Goal: Information Seeking & Learning: Learn about a topic

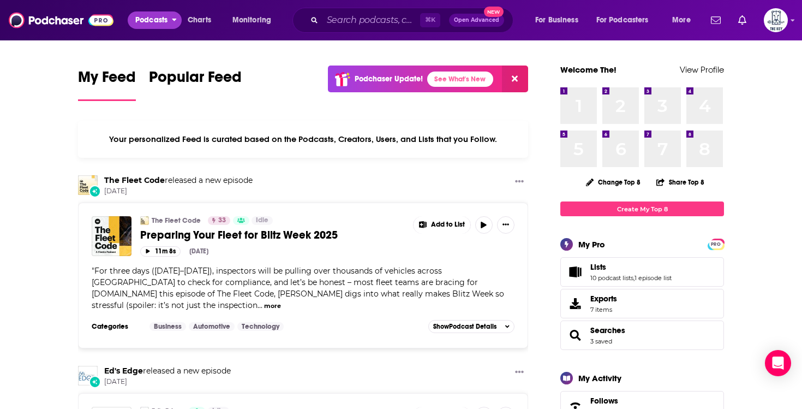
click at [174, 19] on icon "open menu" at bounding box center [174, 20] width 4 height 3
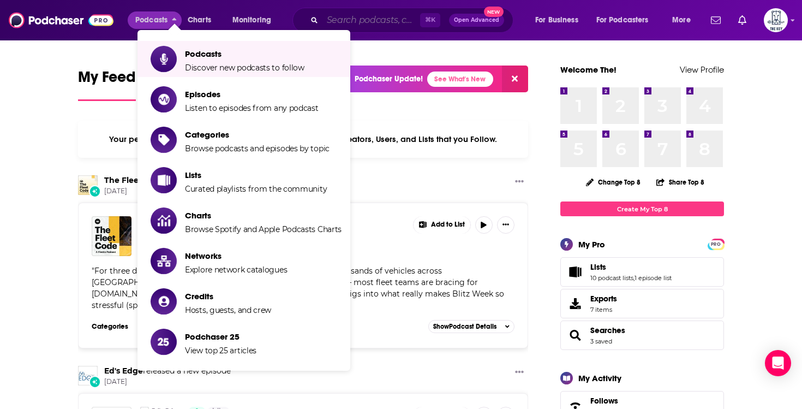
click at [371, 19] on input "Search podcasts, credits, & more..." at bounding box center [372, 19] width 98 height 17
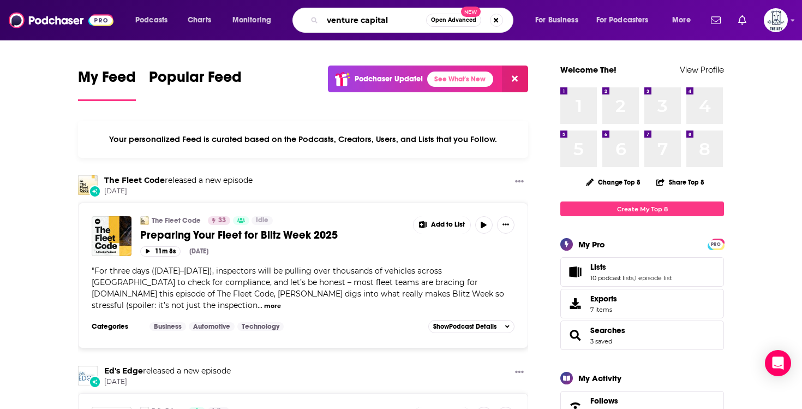
type input "venture capital"
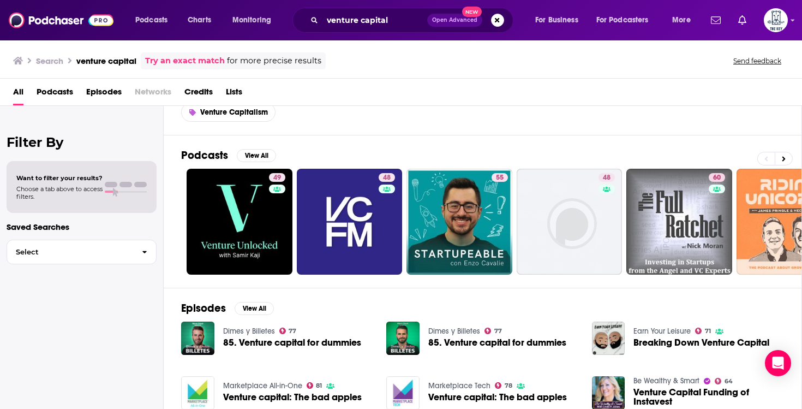
scroll to position [38, 0]
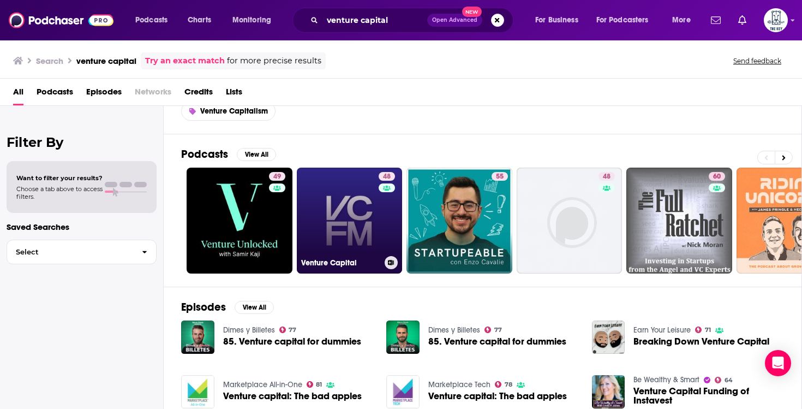
click at [356, 182] on link "48 Venture Capital" at bounding box center [350, 221] width 106 height 106
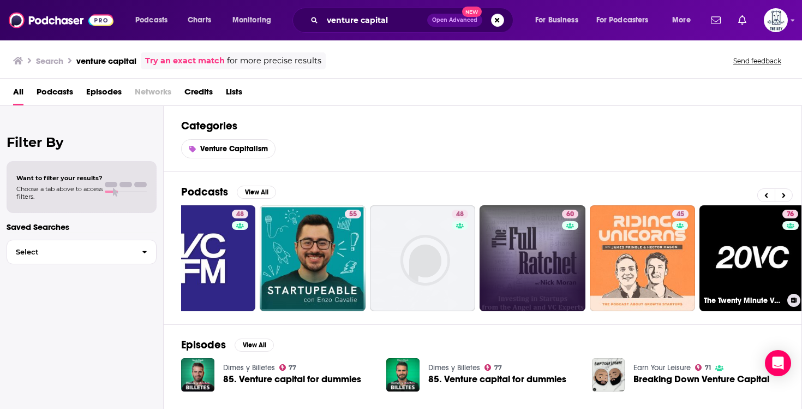
scroll to position [0, 381]
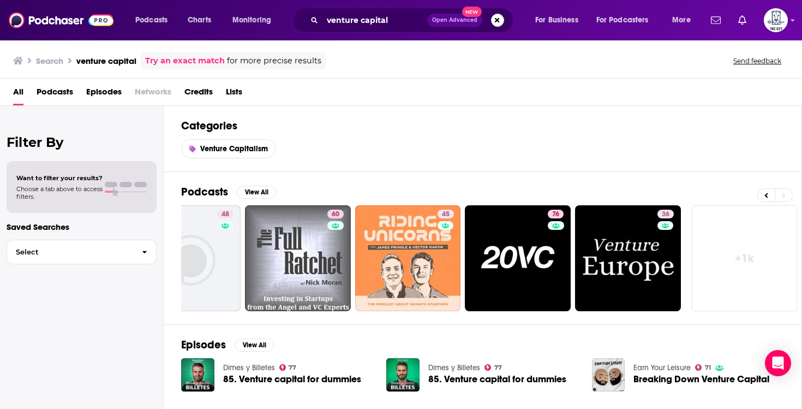
click at [772, 242] on link "+ 1k" at bounding box center [745, 258] width 106 height 106
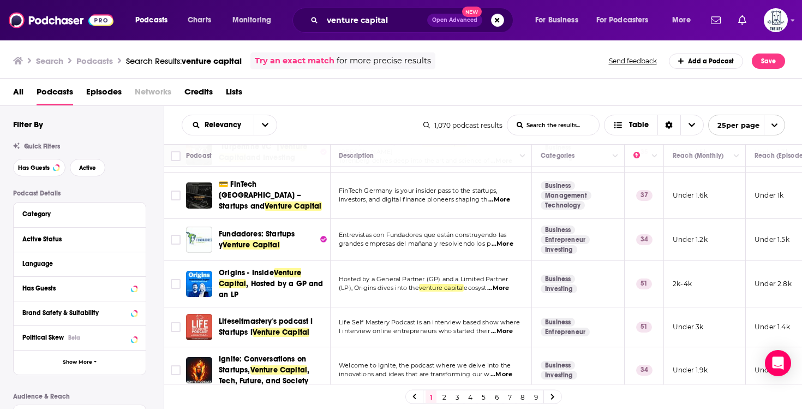
scroll to position [634, 1]
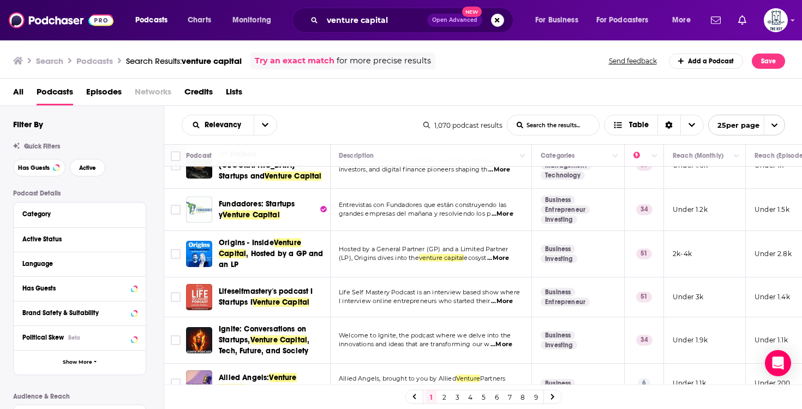
click at [444, 397] on link "2" at bounding box center [444, 396] width 11 height 13
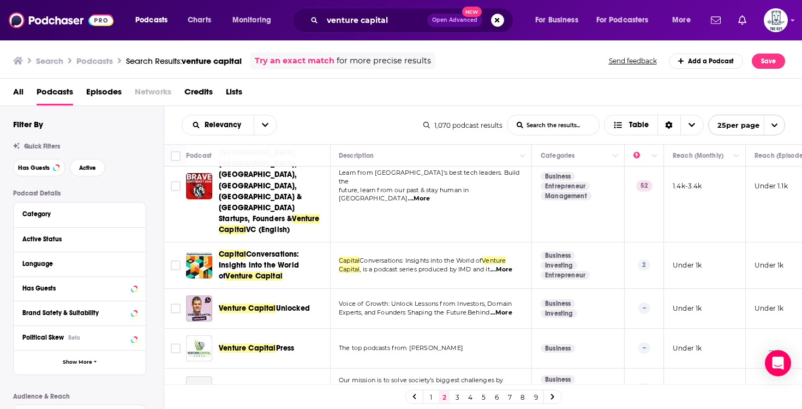
scroll to position [83, 1]
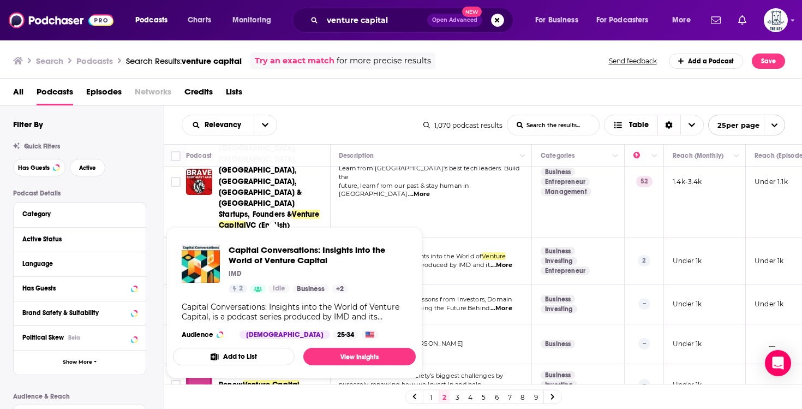
click at [432, 238] on td "Capital Conversations: Insights into the World of Venture Capital , is a podcas…" at bounding box center [431, 261] width 202 height 46
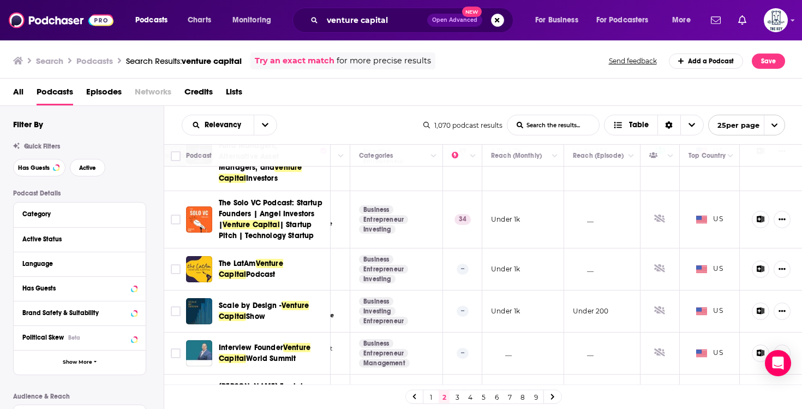
scroll to position [917, 182]
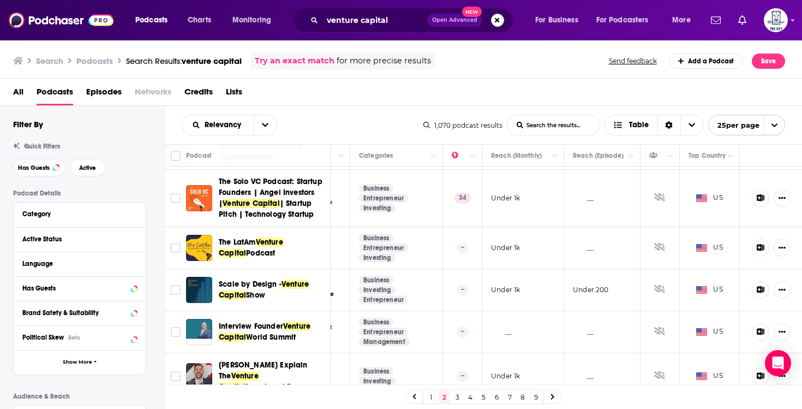
click at [455, 393] on link "3" at bounding box center [457, 396] width 11 height 13
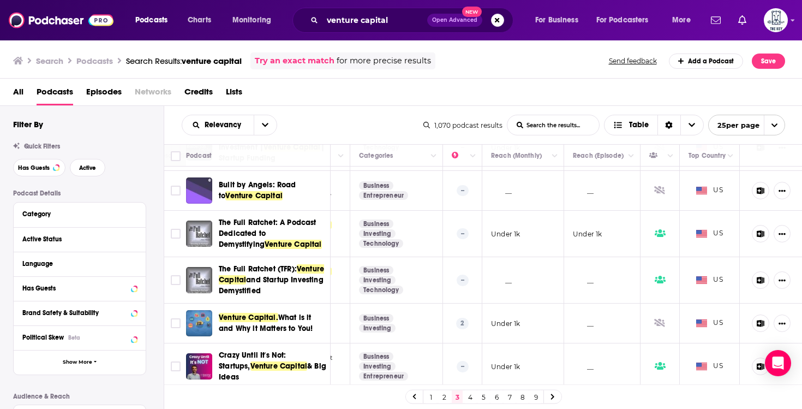
scroll to position [970, 182]
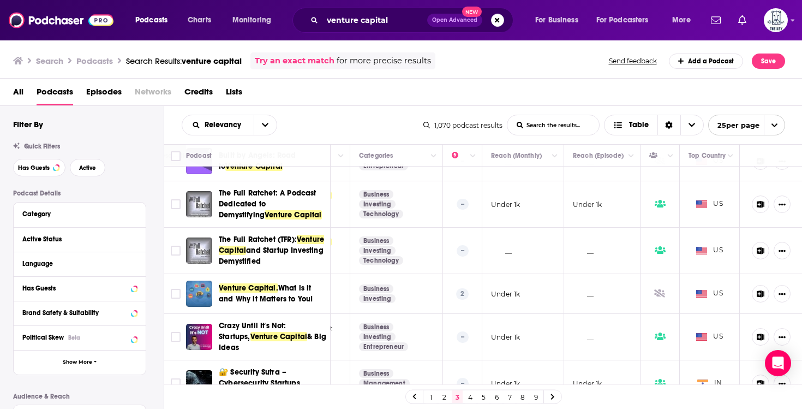
click at [469, 395] on link "4" at bounding box center [470, 396] width 11 height 13
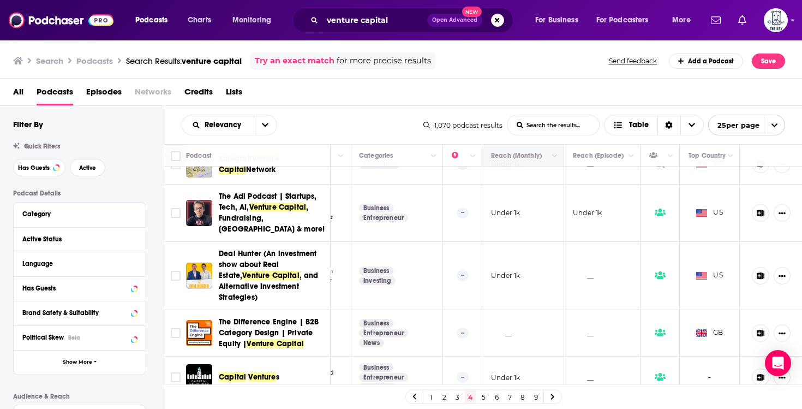
scroll to position [932, 182]
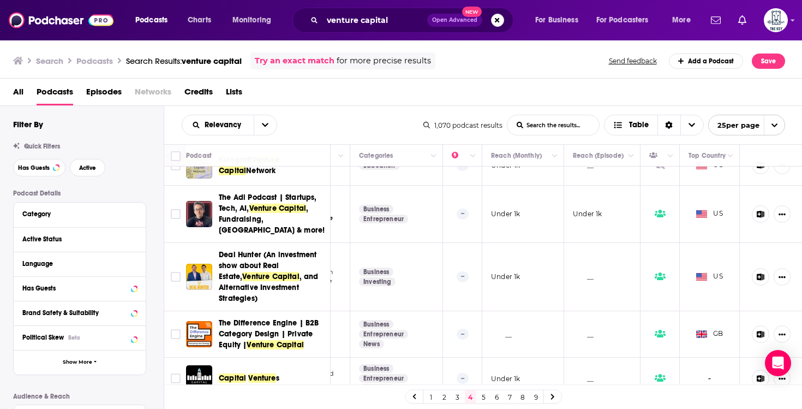
click at [481, 395] on link "5" at bounding box center [483, 396] width 11 height 13
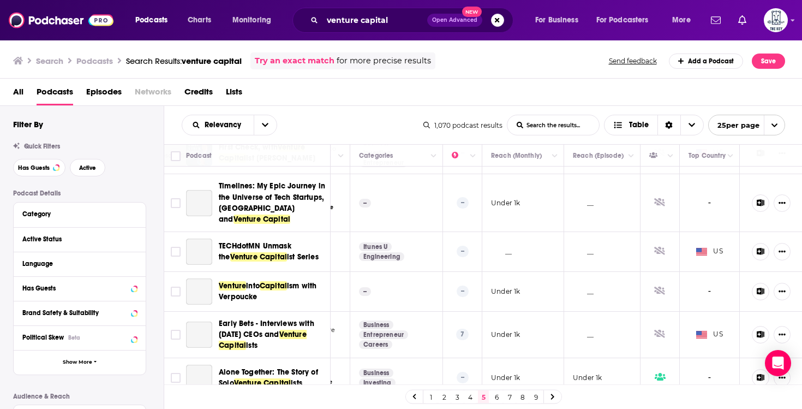
scroll to position [237, 182]
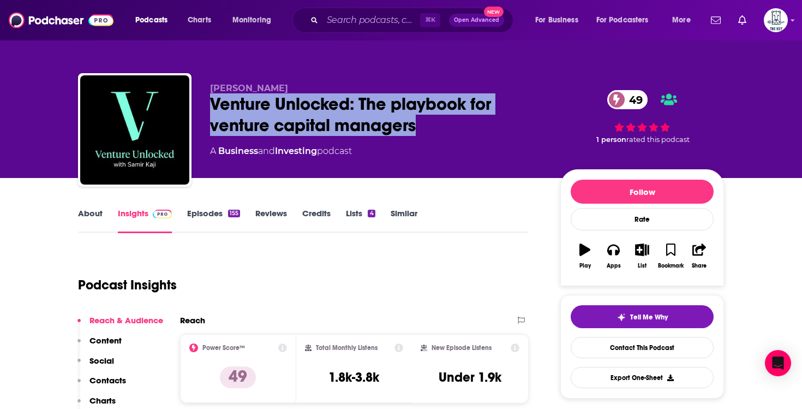
drag, startPoint x: 448, startPoint y: 124, endPoint x: 207, endPoint y: 106, distance: 241.9
click at [207, 106] on div "Samir Kaji Venture Unlocked: The playbook for venture capital managers 49 A Bus…" at bounding box center [401, 132] width 646 height 118
copy h2 "Venture Unlocked: The playbook for venture capital managers"
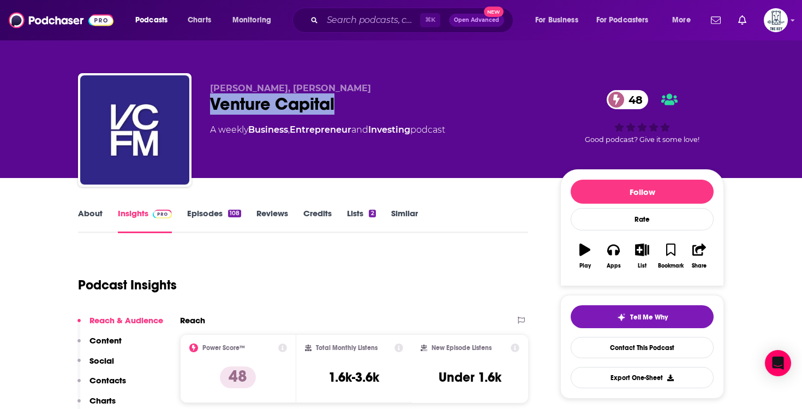
drag, startPoint x: 348, startPoint y: 105, endPoint x: 193, endPoint y: 104, distance: 155.0
click at [193, 105] on div "Jon Bradshaw, Peter Harris Venture Capital 48 A weekly Business , Entrepreneur …" at bounding box center [401, 132] width 646 height 118
copy h2 "Venture Capital"
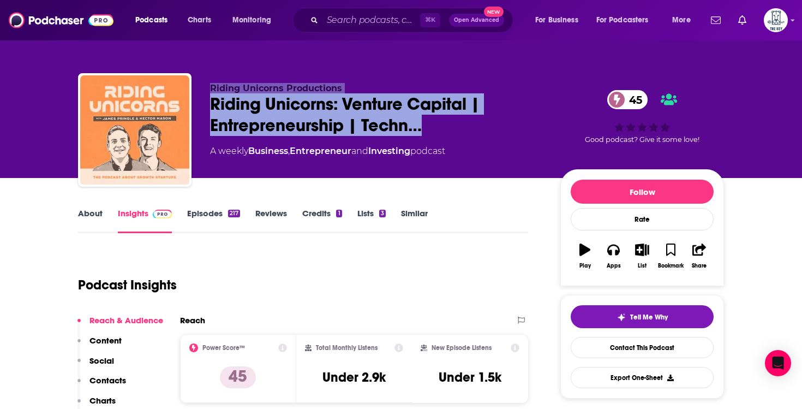
drag, startPoint x: 425, startPoint y: 126, endPoint x: 142, endPoint y: 122, distance: 282.7
click at [142, 122] on div "Riding Unicorns Productions Riding Unicorns: Venture Capital | Entrepreneurship…" at bounding box center [401, 132] width 646 height 118
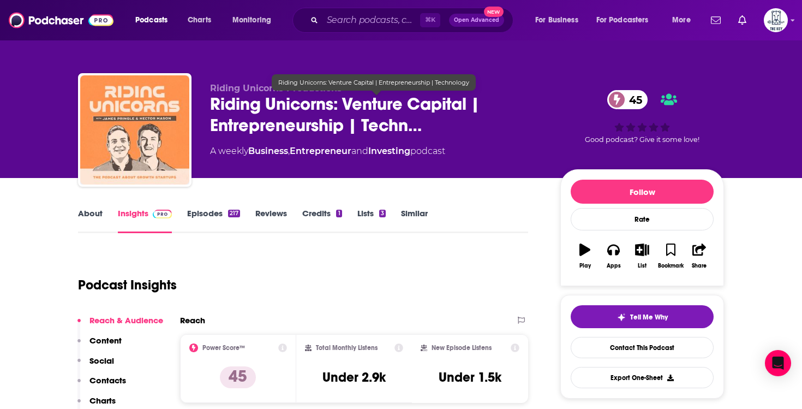
click at [307, 135] on span "Riding Unicorns: Venture Capital | Entrepreneurship | Techn…" at bounding box center [376, 114] width 333 height 43
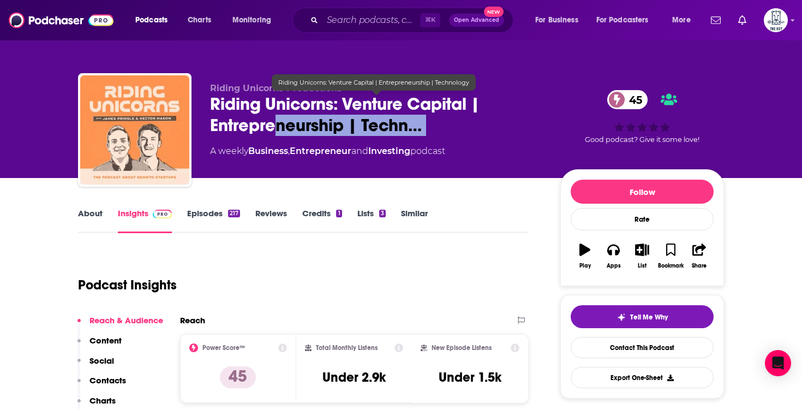
drag, startPoint x: 464, startPoint y: 140, endPoint x: 275, endPoint y: 129, distance: 189.7
click at [275, 129] on div "Riding Unicorns Productions Riding Unicorns: Venture Capital | Entrepreneurship…" at bounding box center [376, 126] width 333 height 87
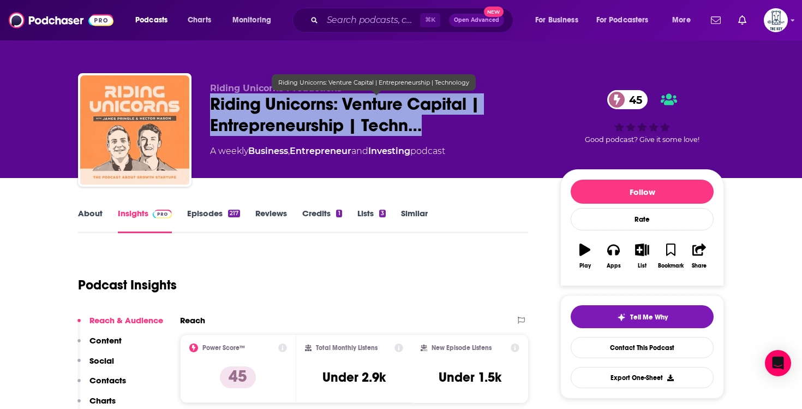
drag, startPoint x: 213, startPoint y: 105, endPoint x: 428, endPoint y: 133, distance: 216.9
click at [428, 133] on span "Riding Unicorns: Venture Capital | Entrepreneurship | Techn…" at bounding box center [376, 114] width 333 height 43
copy h2 "Riding Unicorns: Venture Capital | Entrepreneurship | Techn…"
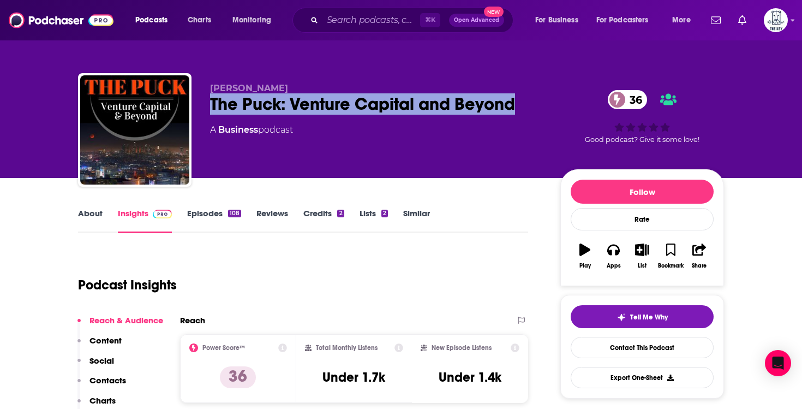
drag, startPoint x: 207, startPoint y: 103, endPoint x: 523, endPoint y: 96, distance: 315.5
click at [523, 96] on div "Jim Baer The Puck: Venture Capital and Beyond 36 A Business podcast 36 Good pod…" at bounding box center [401, 132] width 646 height 118
copy h2 "The Puck: Venture Capital and Beyond"
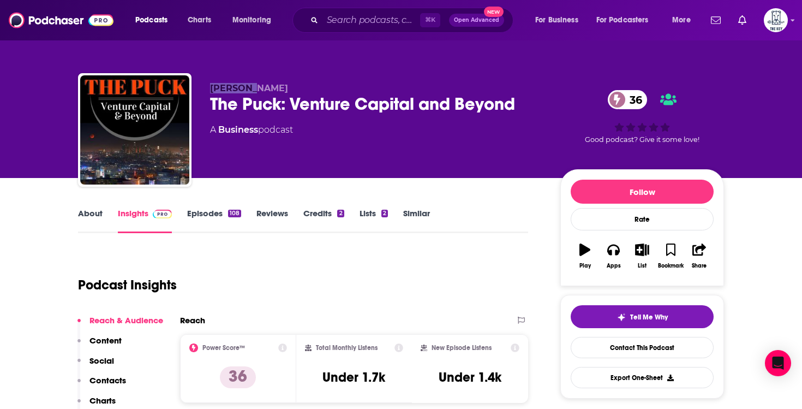
drag, startPoint x: 252, startPoint y: 87, endPoint x: 191, endPoint y: 86, distance: 60.6
click at [191, 86] on div "Jim Baer The Puck: Venture Capital and Beyond 36 A Business podcast 36 Good pod…" at bounding box center [401, 132] width 646 height 118
copy div "Jim Baer"
click at [403, 303] on div "Podcast Insights" at bounding box center [299, 279] width 442 height 56
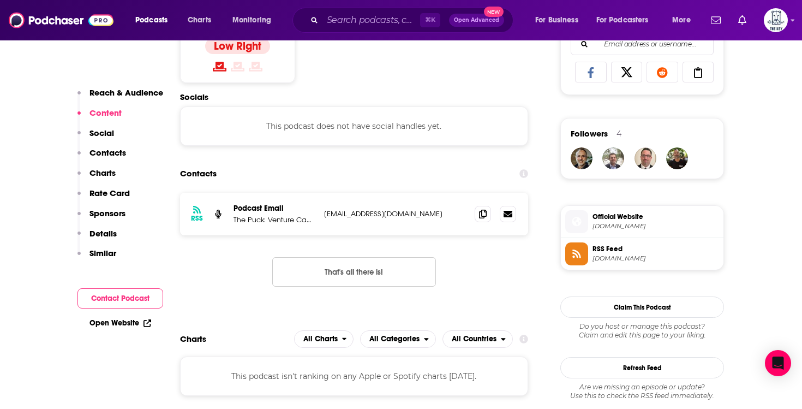
scroll to position [831, 0]
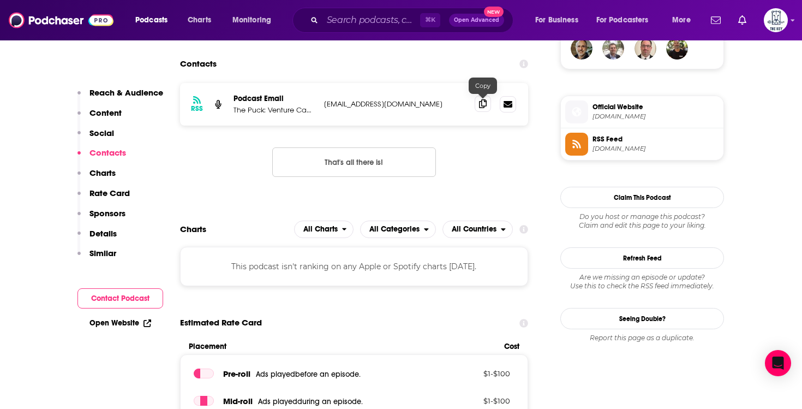
click at [481, 105] on icon at bounding box center [483, 103] width 8 height 9
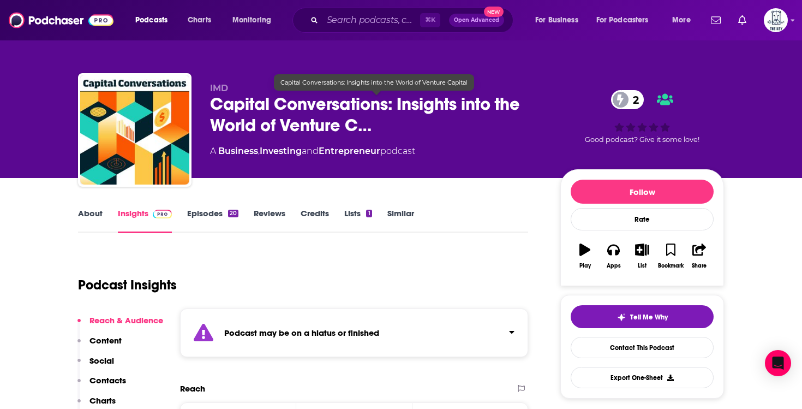
click at [350, 123] on span "Capital Conversations: Insights into the World of Venture C…" at bounding box center [376, 114] width 333 height 43
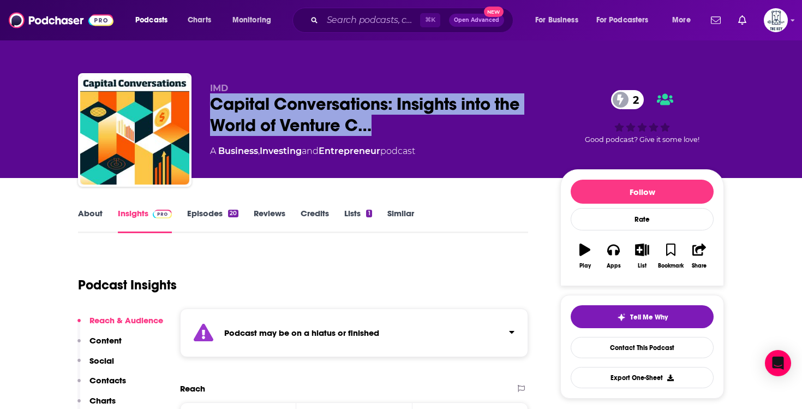
drag, startPoint x: 386, startPoint y: 131, endPoint x: 202, endPoint y: 111, distance: 185.0
click at [202, 111] on div "IMD Capital Conversations: Insights into the World of Venture C… 2 A Business ,…" at bounding box center [401, 132] width 646 height 118
copy h2 "Capital Conversations: Insights into the World of Venture C…"
